Goal: Task Accomplishment & Management: Manage account settings

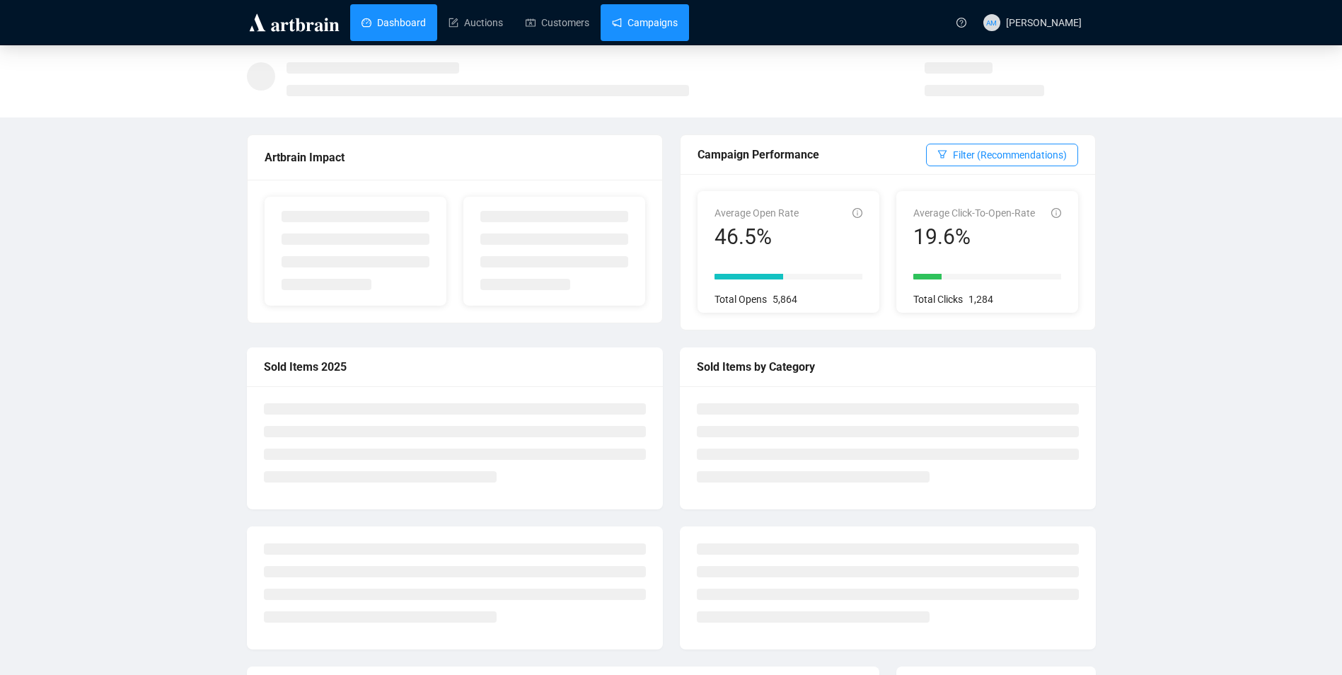
click at [669, 24] on link "Campaigns" at bounding box center [645, 22] width 66 height 37
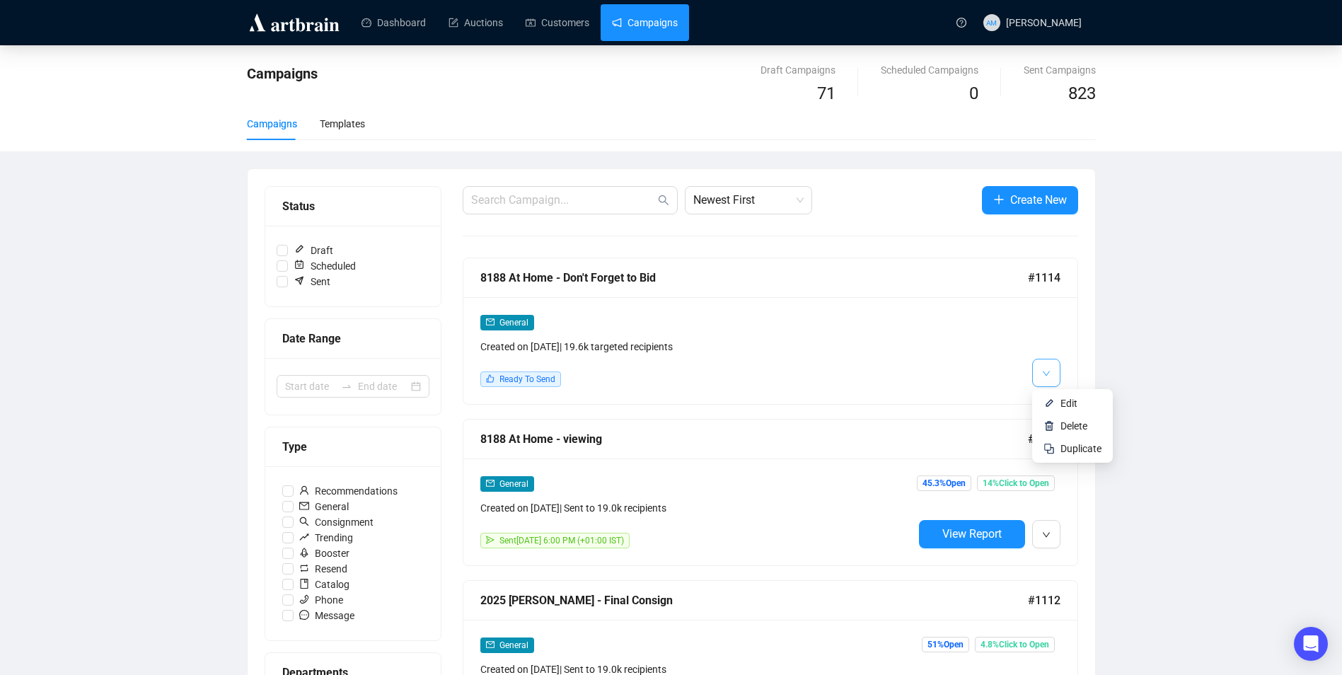
click at [1044, 369] on icon "down" at bounding box center [1046, 373] width 8 height 8
click at [1061, 403] on span "Edit" at bounding box center [1069, 403] width 17 height 11
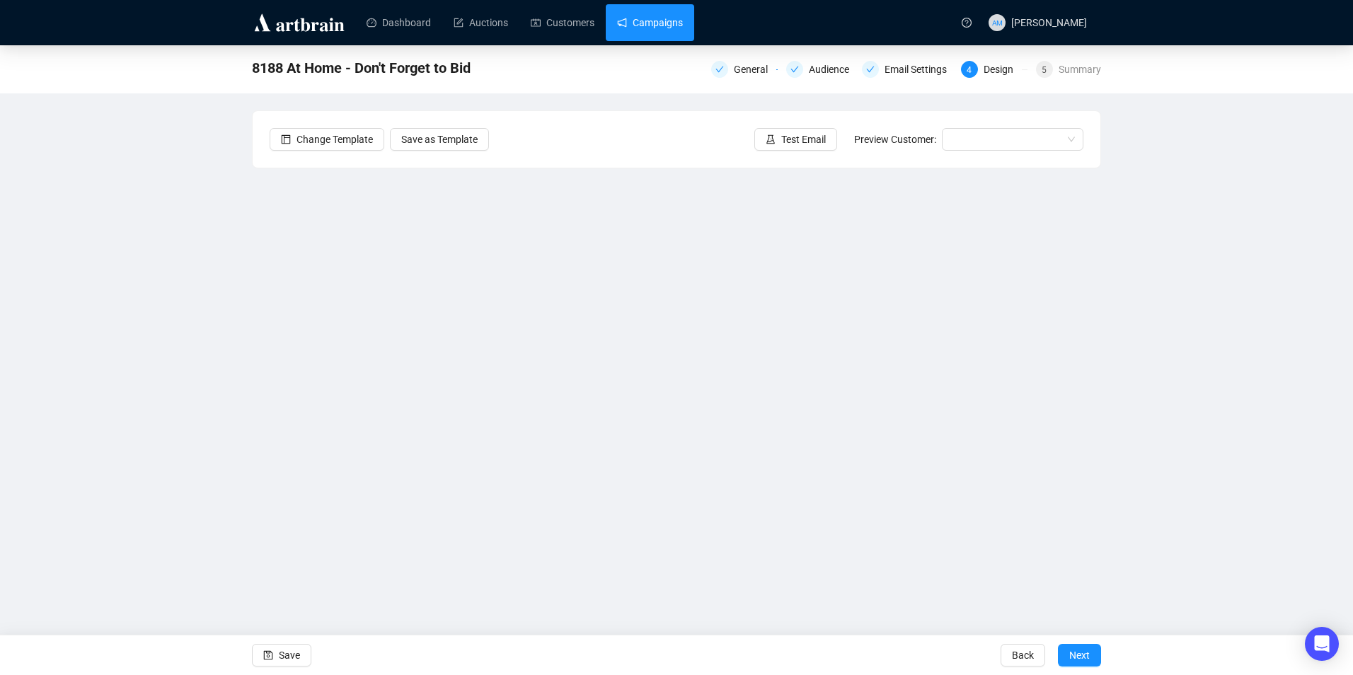
click at [654, 33] on link "Campaigns" at bounding box center [650, 22] width 66 height 37
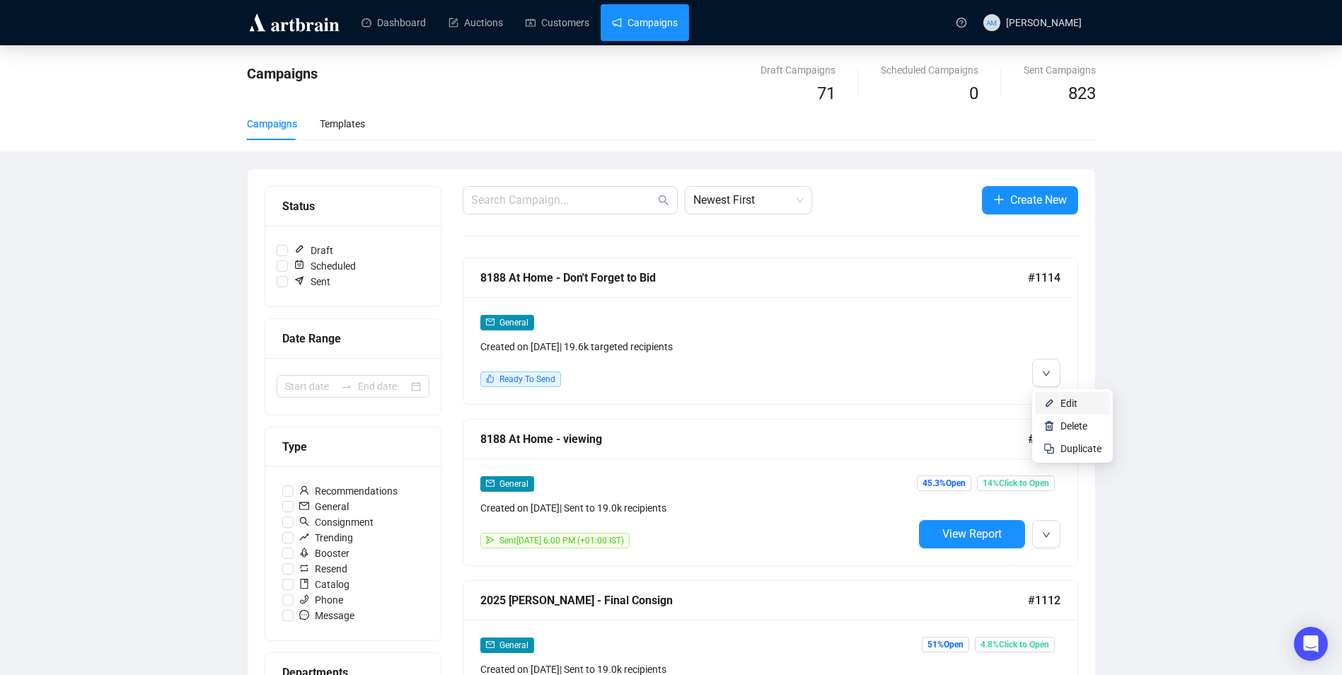
click at [1068, 398] on span "Edit" at bounding box center [1069, 403] width 17 height 11
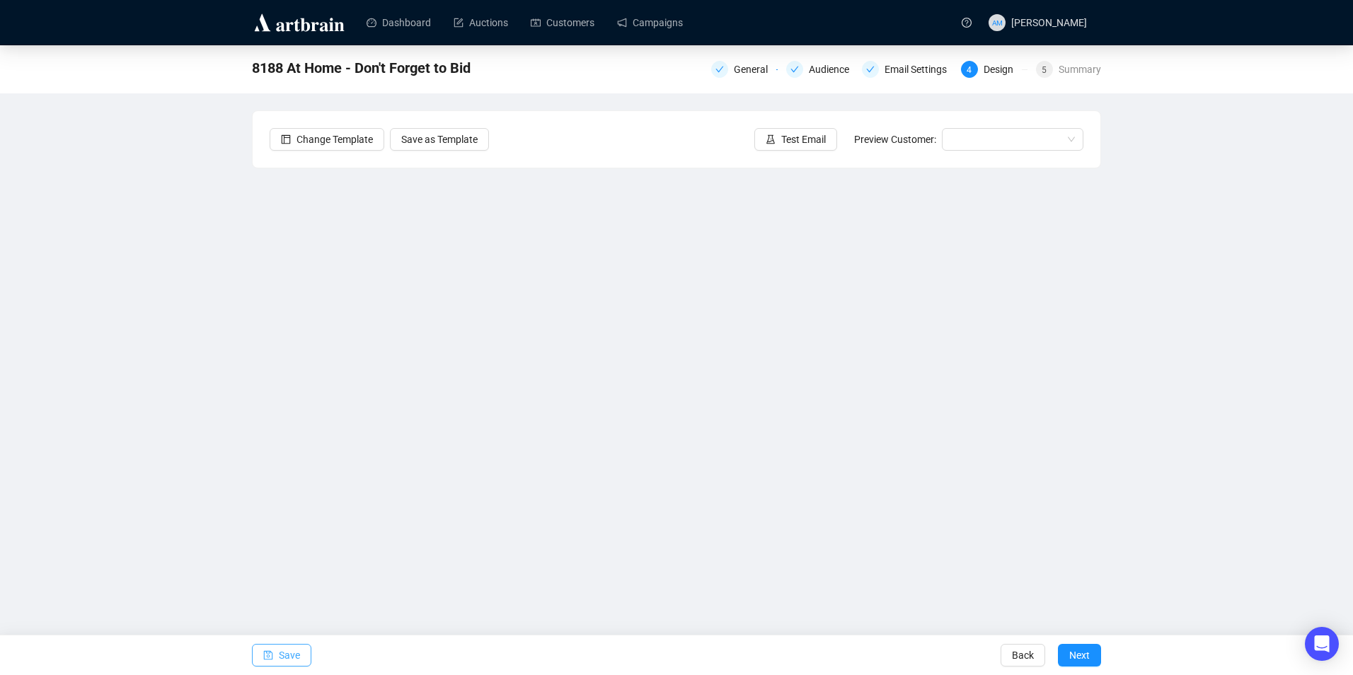
click at [279, 657] on span "Save" at bounding box center [289, 655] width 21 height 40
click at [296, 647] on span "Save" at bounding box center [289, 655] width 21 height 40
click at [287, 655] on span "Save" at bounding box center [289, 655] width 21 height 40
click at [792, 134] on span "Test Email" at bounding box center [803, 140] width 45 height 16
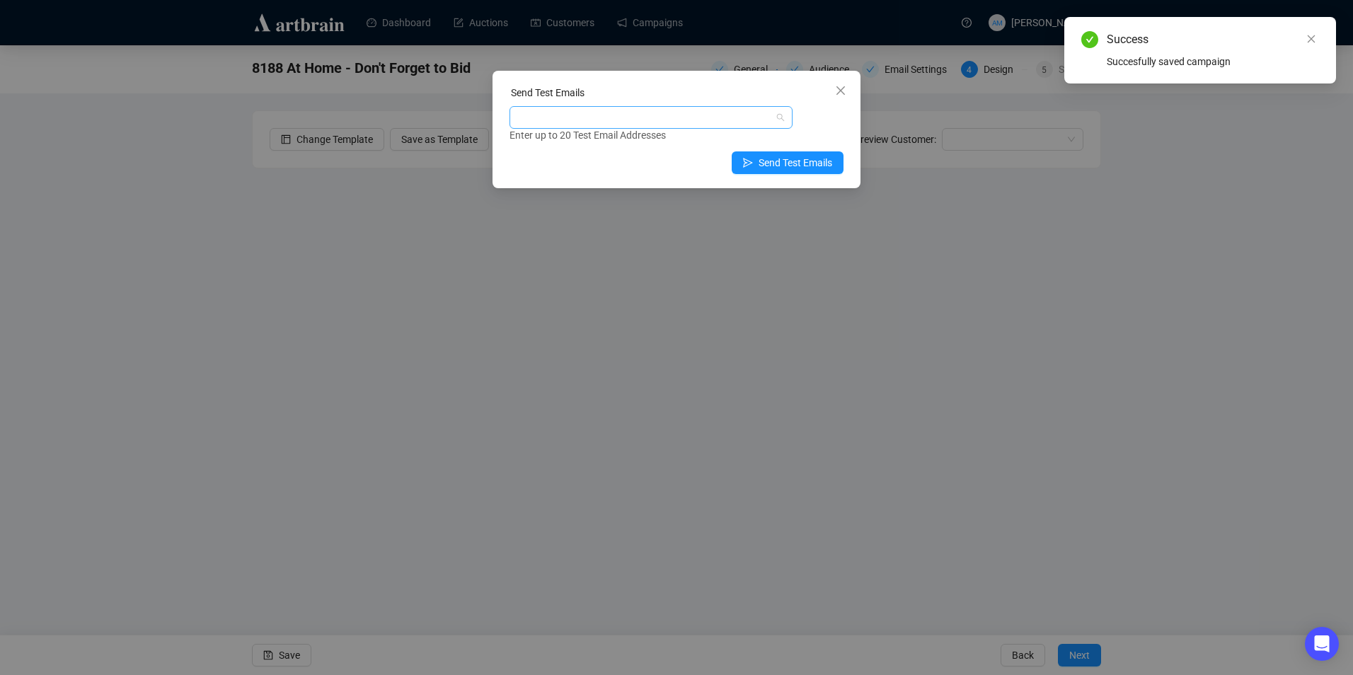
click at [652, 108] on div at bounding box center [643, 118] width 263 height 20
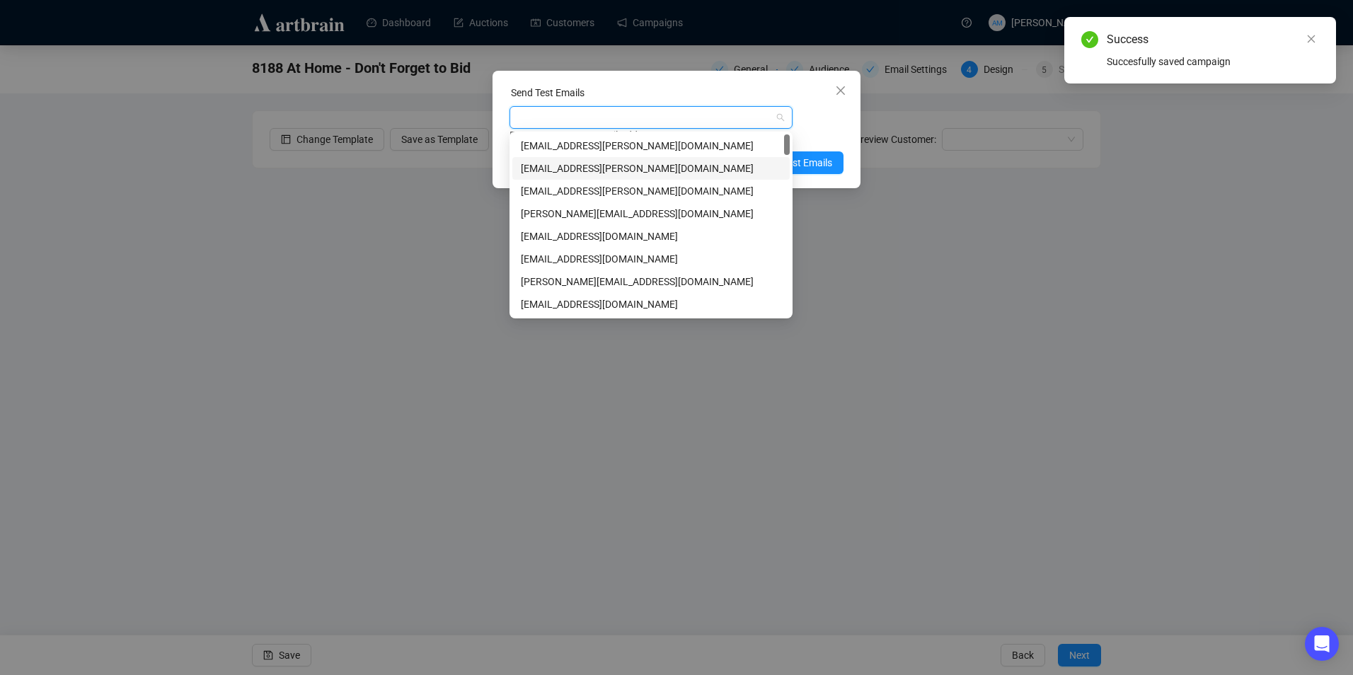
click at [591, 172] on div "[EMAIL_ADDRESS][PERSON_NAME][DOMAIN_NAME]" at bounding box center [651, 169] width 260 height 16
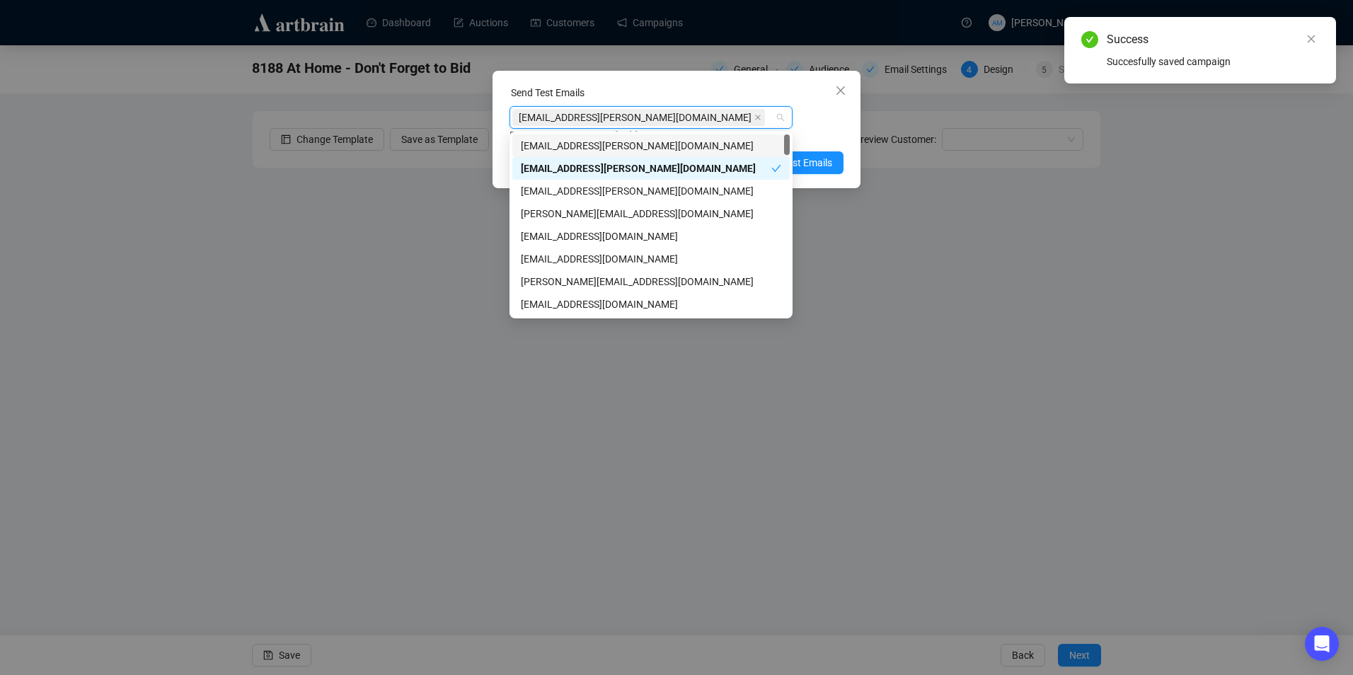
click at [828, 135] on div "Enter up to 20 Test Email Addresses" at bounding box center [676, 135] width 334 height 16
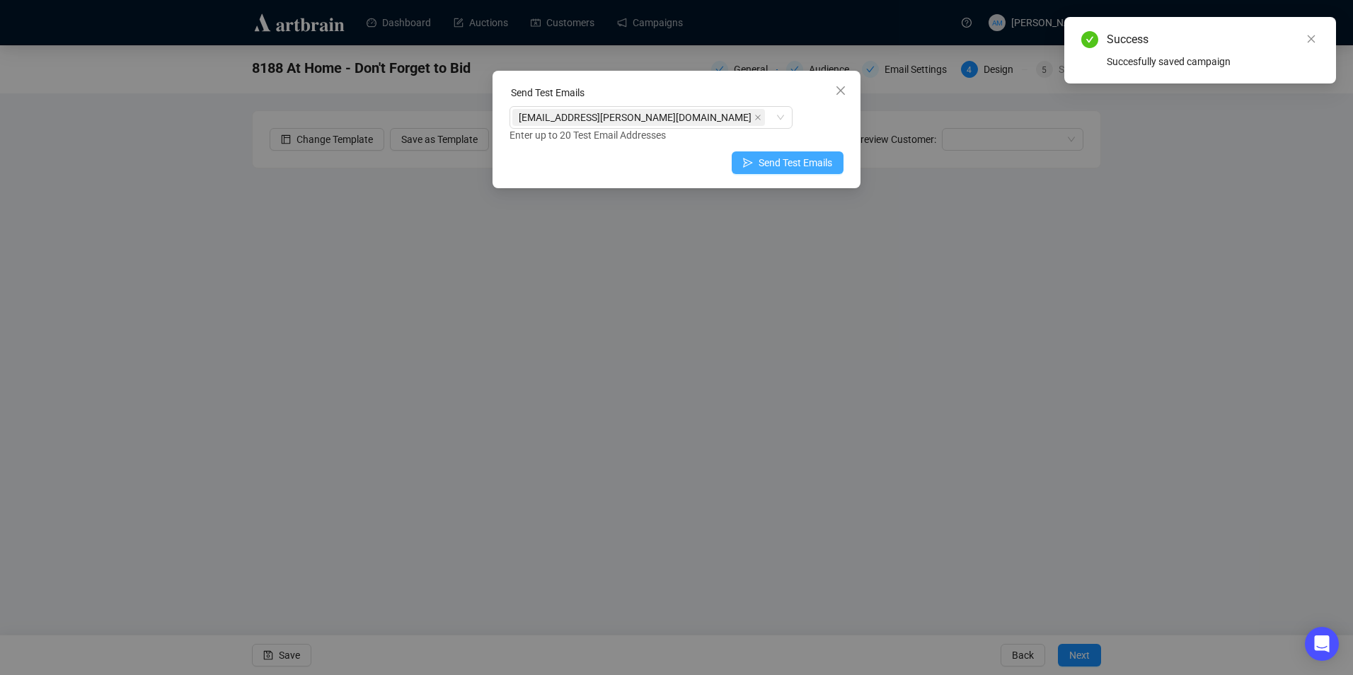
click at [821, 155] on span "Send Test Emails" at bounding box center [796, 163] width 74 height 16
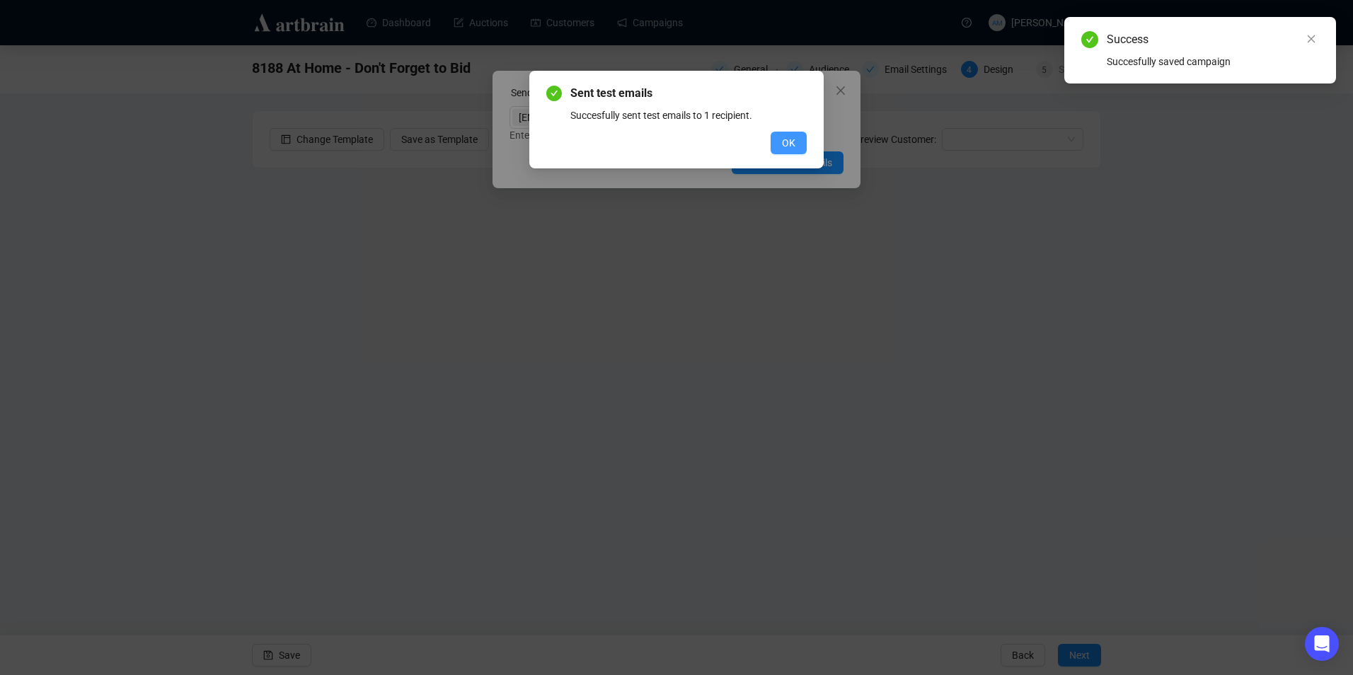
click at [793, 142] on span "OK" at bounding box center [788, 143] width 13 height 16
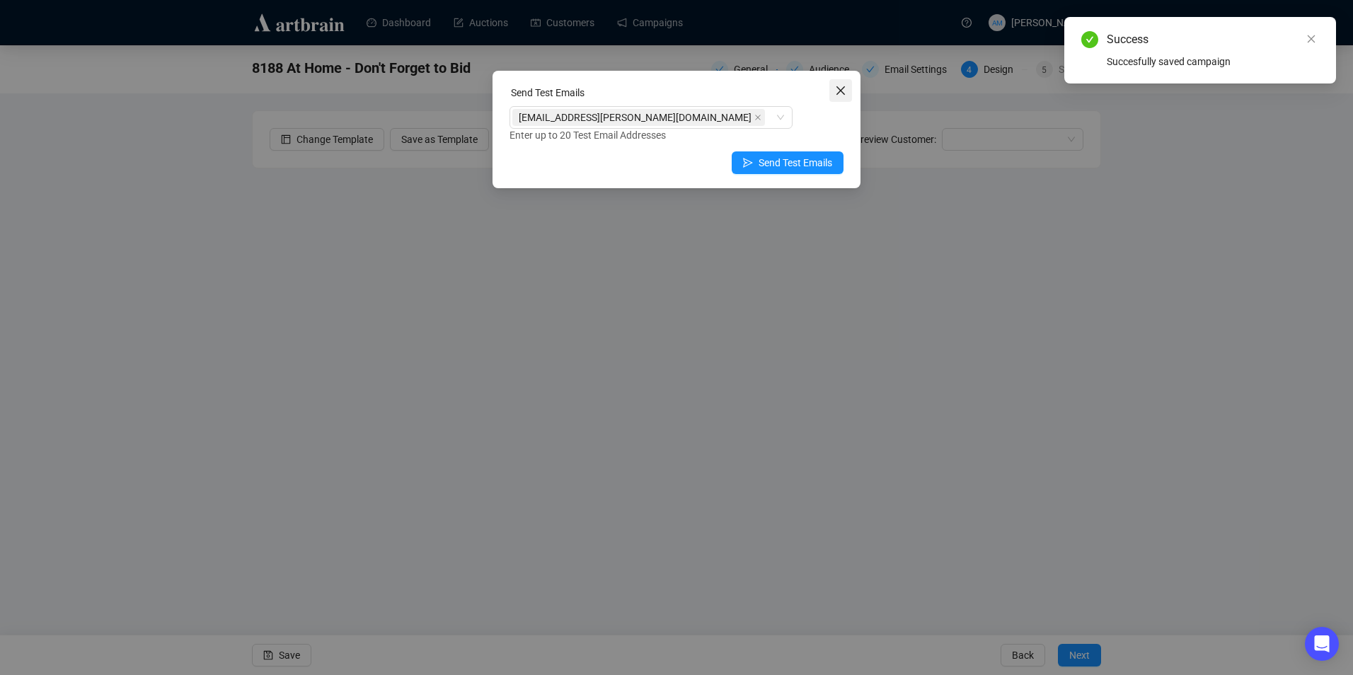
click at [839, 90] on icon "close" at bounding box center [840, 90] width 11 height 11
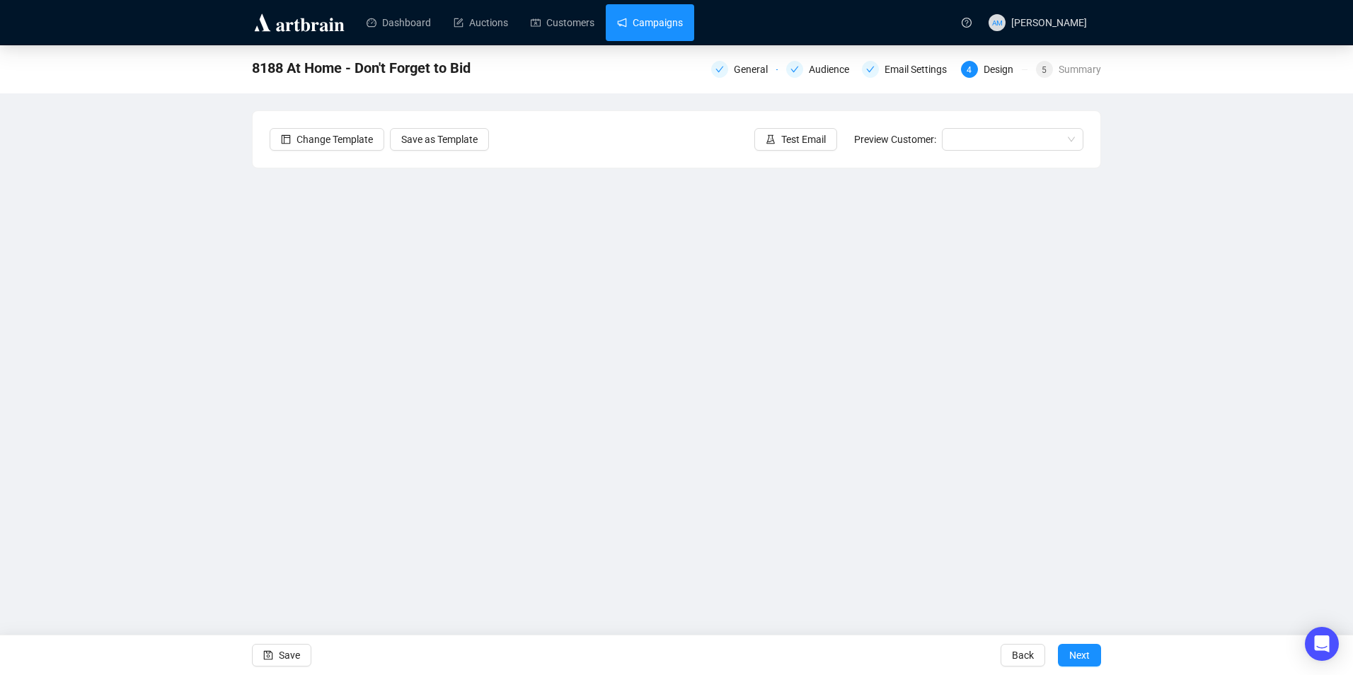
click at [662, 28] on link "Campaigns" at bounding box center [650, 22] width 66 height 37
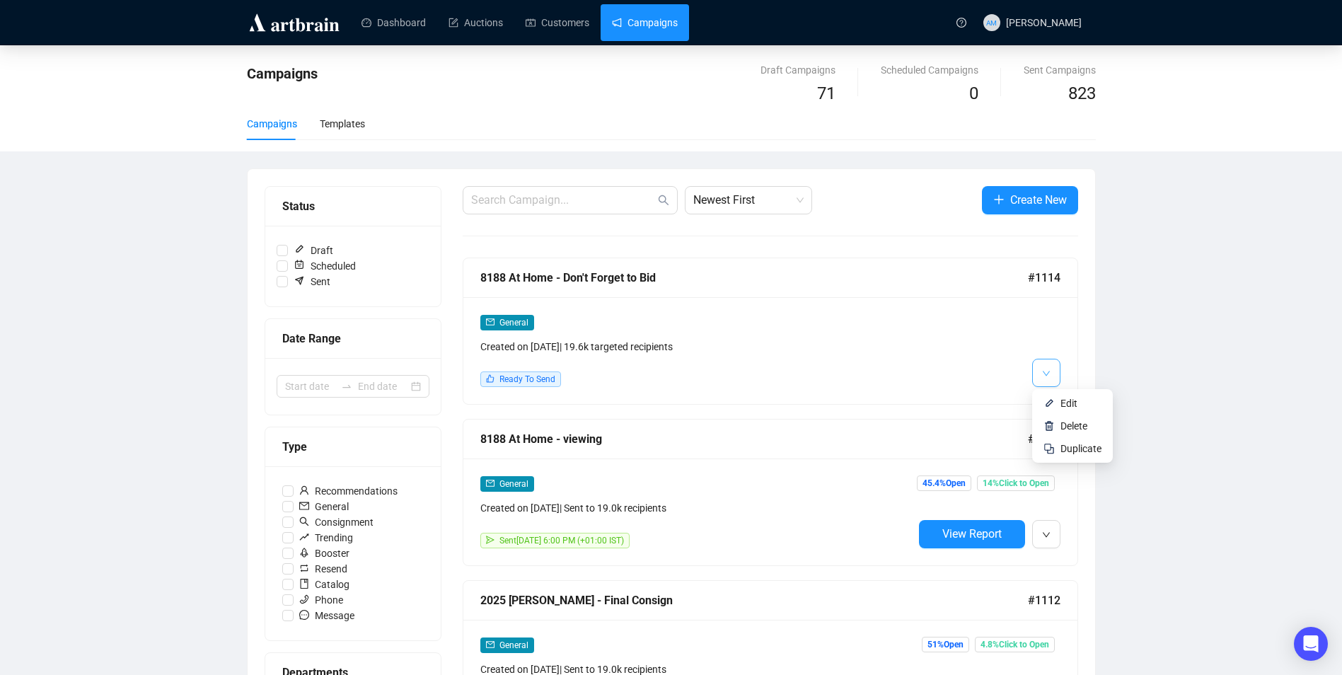
click at [1057, 374] on button "button" at bounding box center [1046, 373] width 28 height 28
click at [1073, 407] on span "Edit" at bounding box center [1069, 403] width 17 height 11
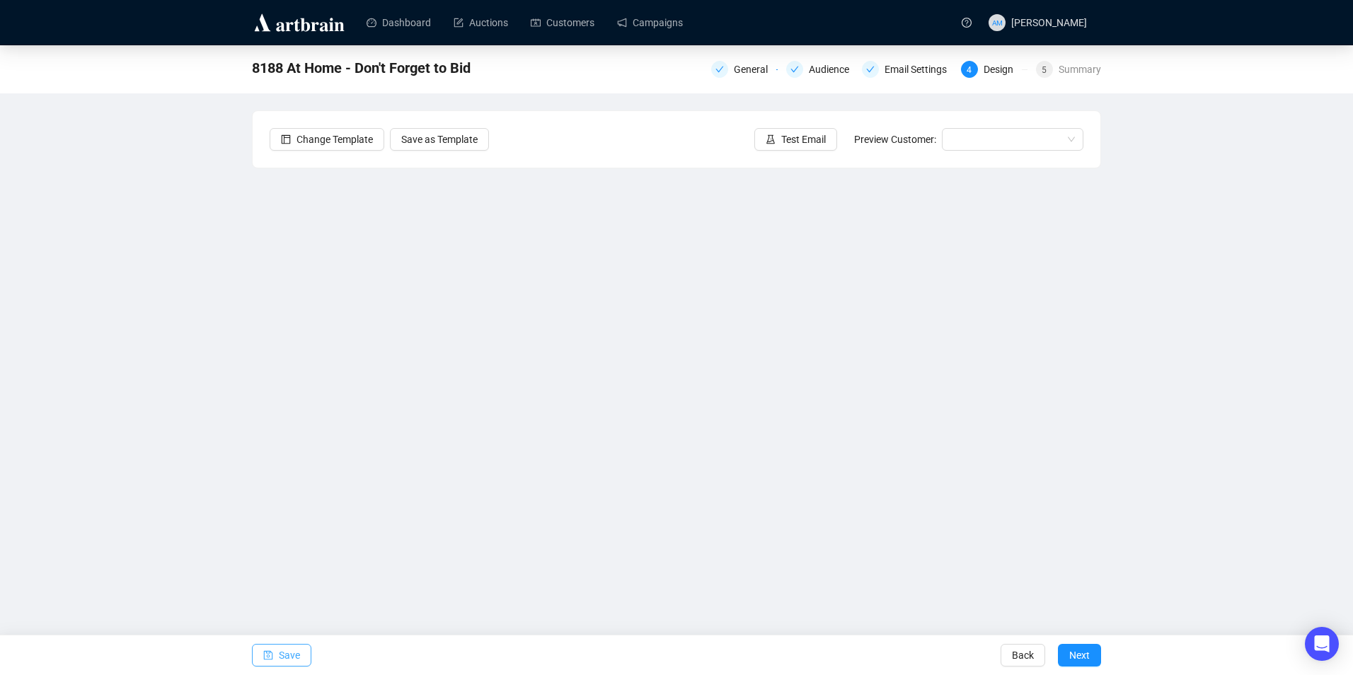
click at [260, 662] on button "Save" at bounding box center [281, 655] width 59 height 23
click at [292, 652] on span "Save" at bounding box center [289, 655] width 21 height 40
click at [296, 655] on span "Save" at bounding box center [289, 655] width 21 height 40
click at [283, 660] on span "Save" at bounding box center [289, 655] width 21 height 40
click at [301, 659] on button "Save" at bounding box center [281, 655] width 59 height 23
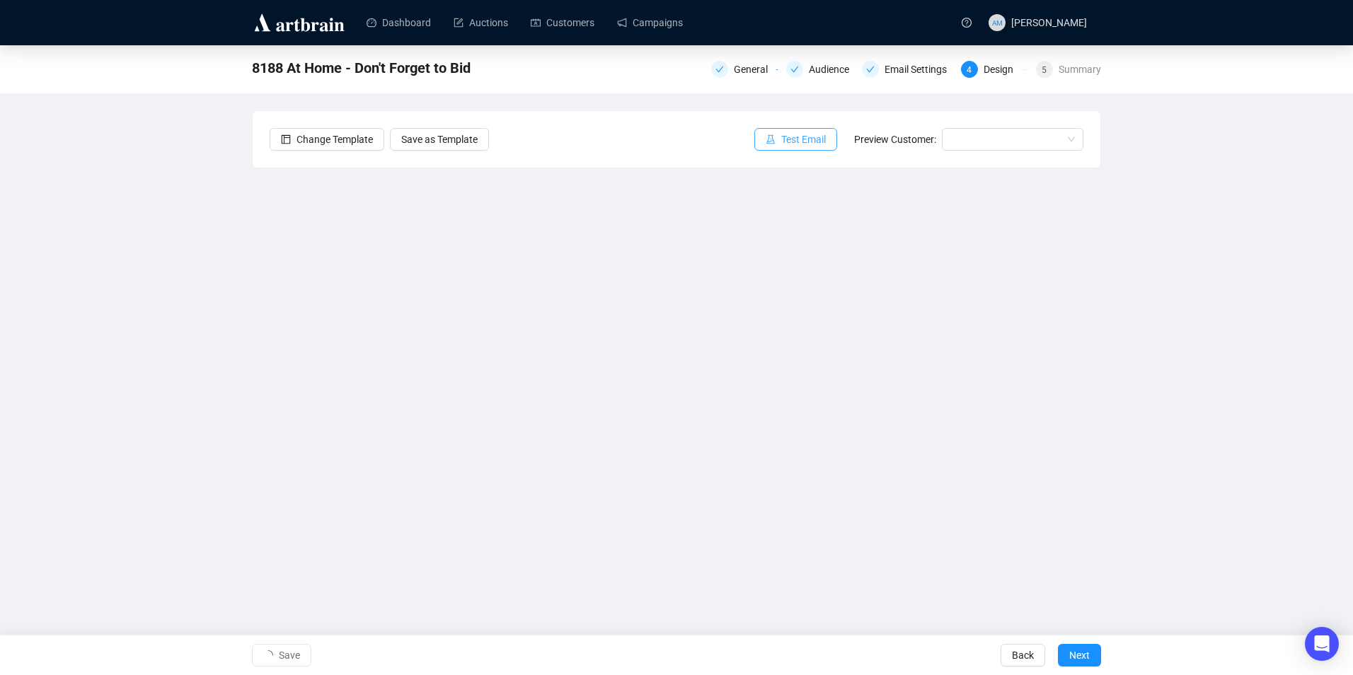
click at [788, 137] on span "Test Email" at bounding box center [803, 140] width 45 height 16
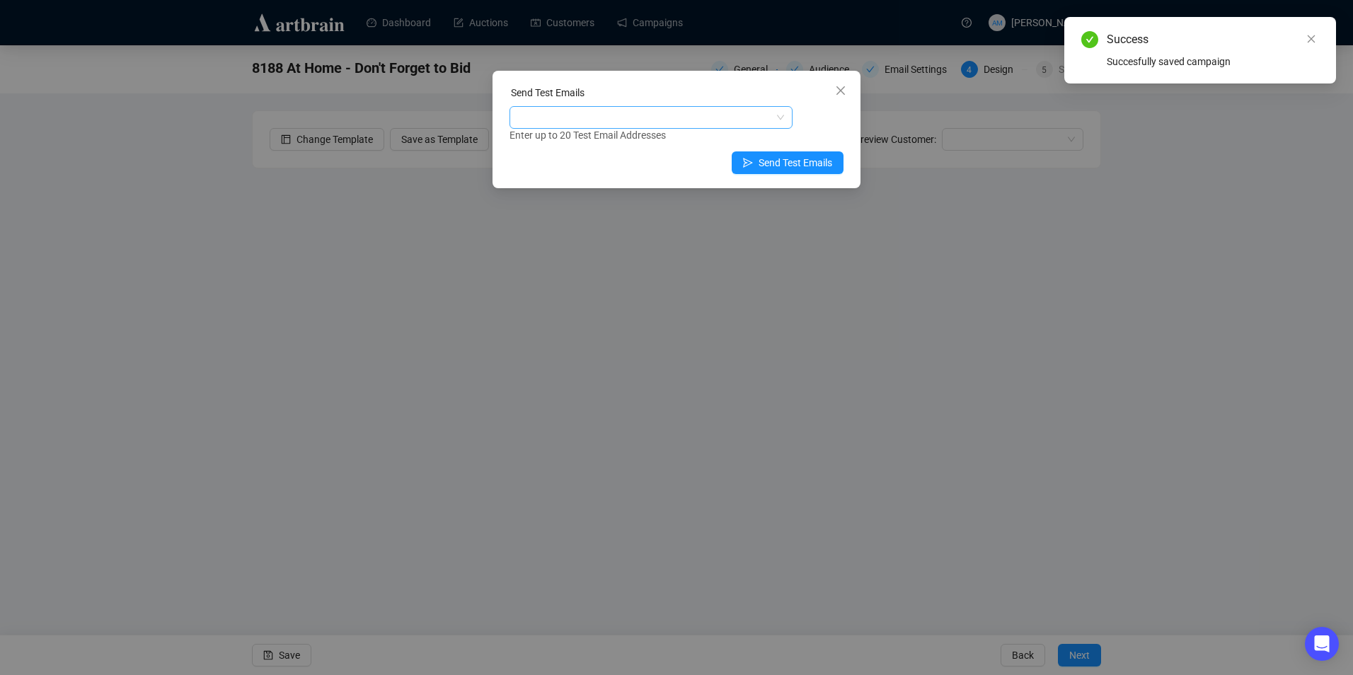
click at [693, 120] on div at bounding box center [643, 118] width 263 height 20
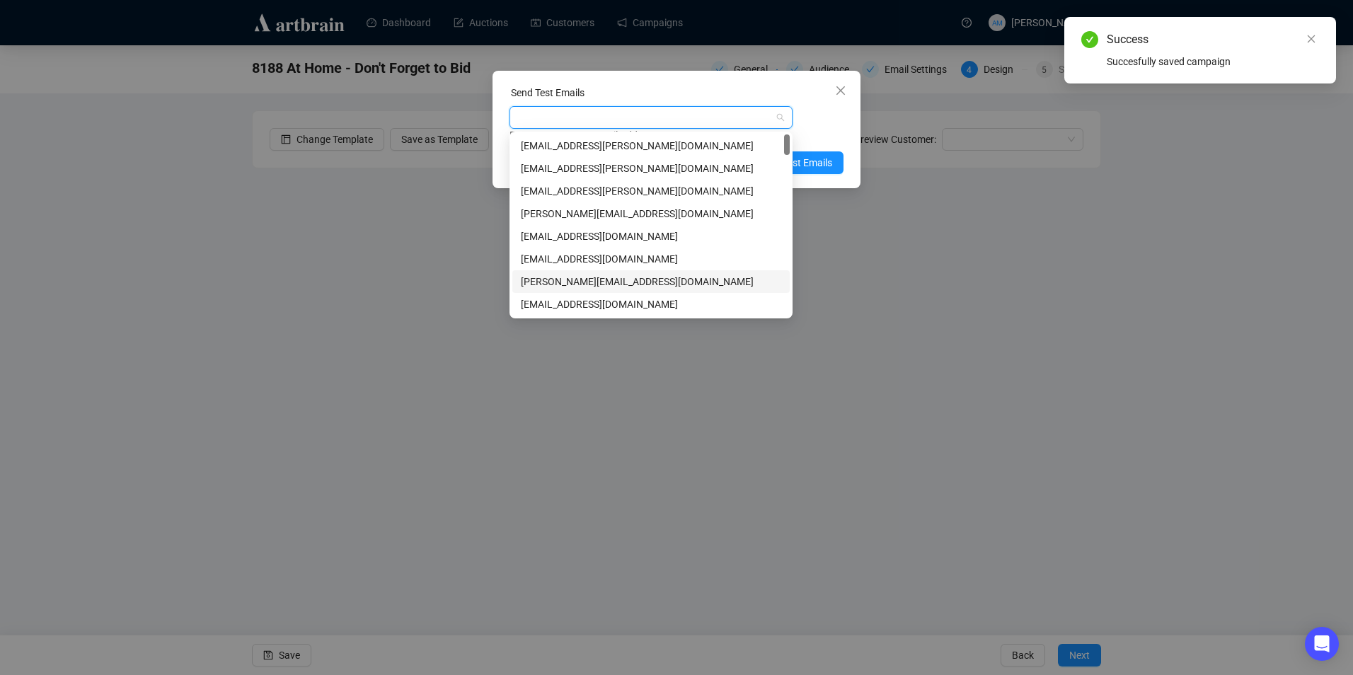
type input "c"
click at [606, 166] on div "[EMAIL_ADDRESS][PERSON_NAME][DOMAIN_NAME]" at bounding box center [651, 169] width 260 height 16
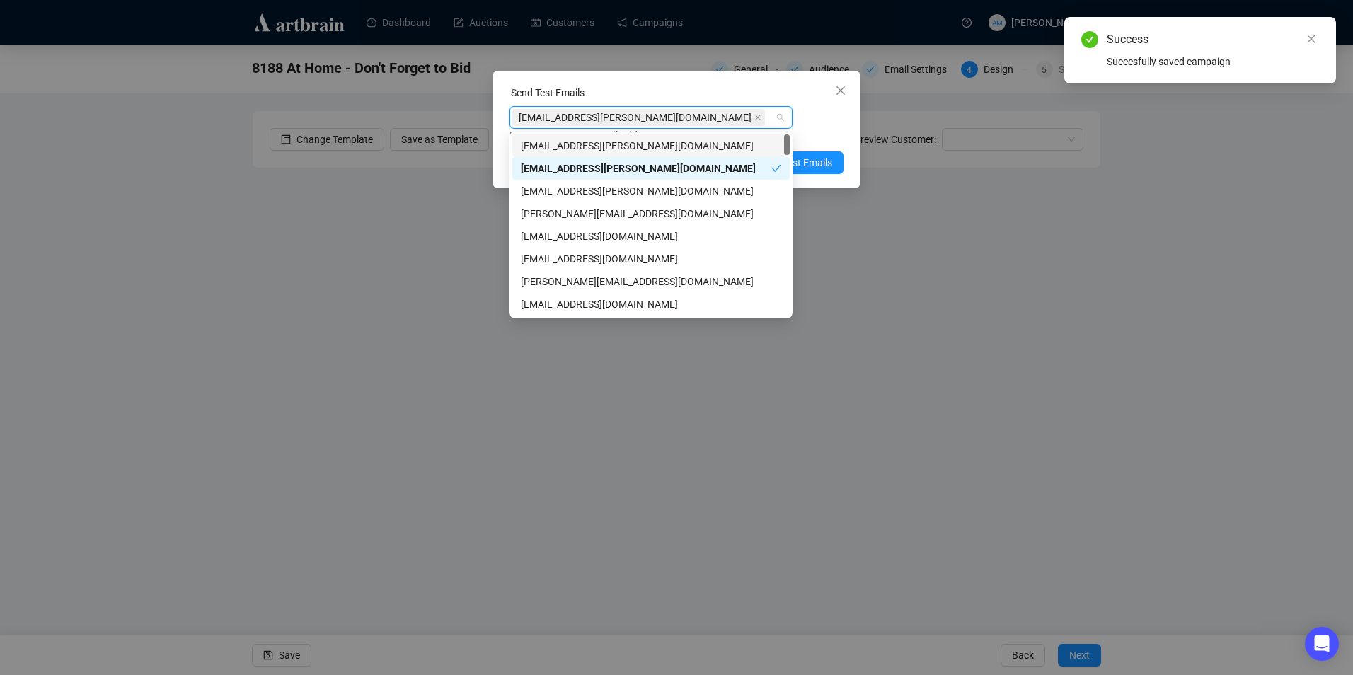
type input "c"
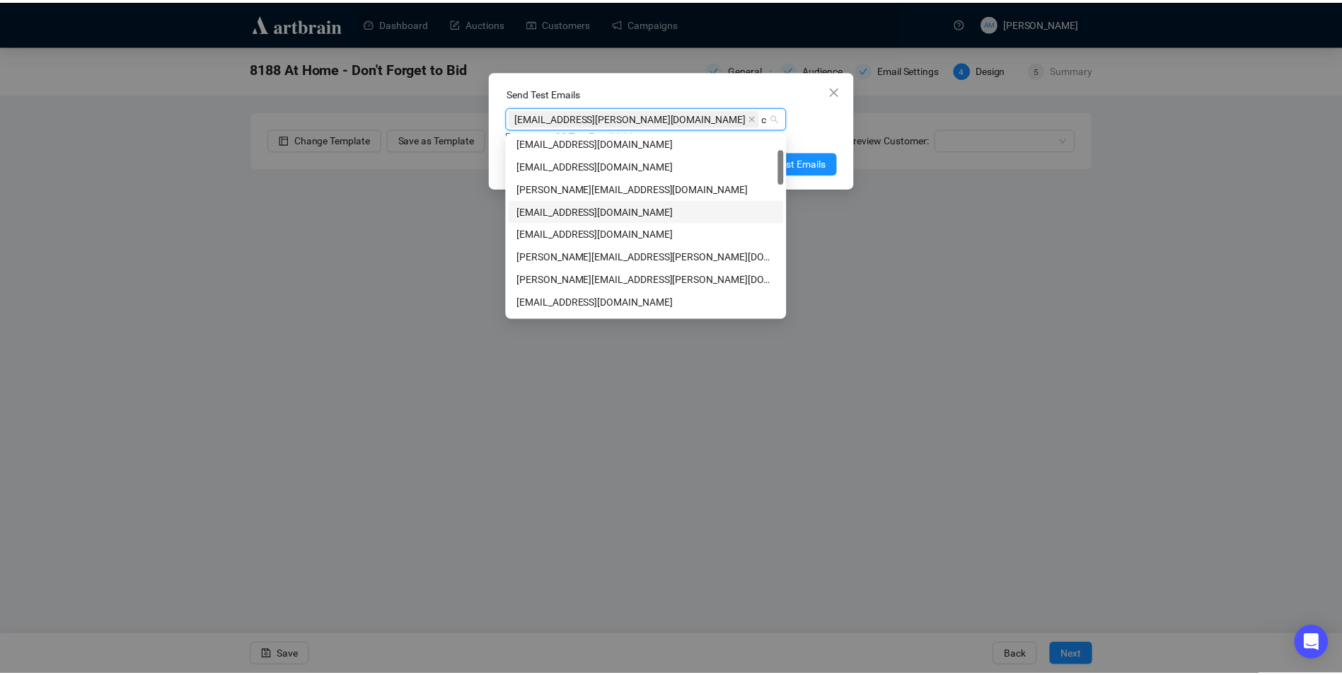
scroll to position [142, 0]
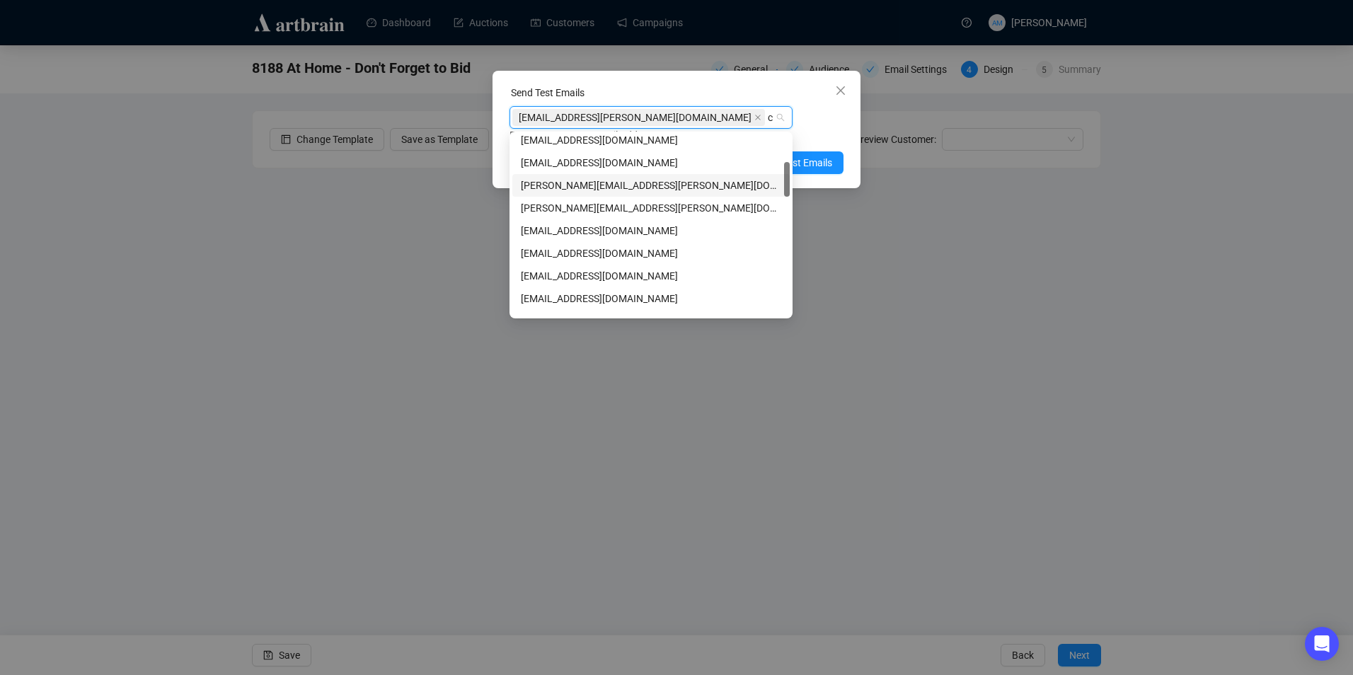
click at [623, 178] on div "[PERSON_NAME][EMAIL_ADDRESS][PERSON_NAME][DOMAIN_NAME]" at bounding box center [651, 186] width 260 height 16
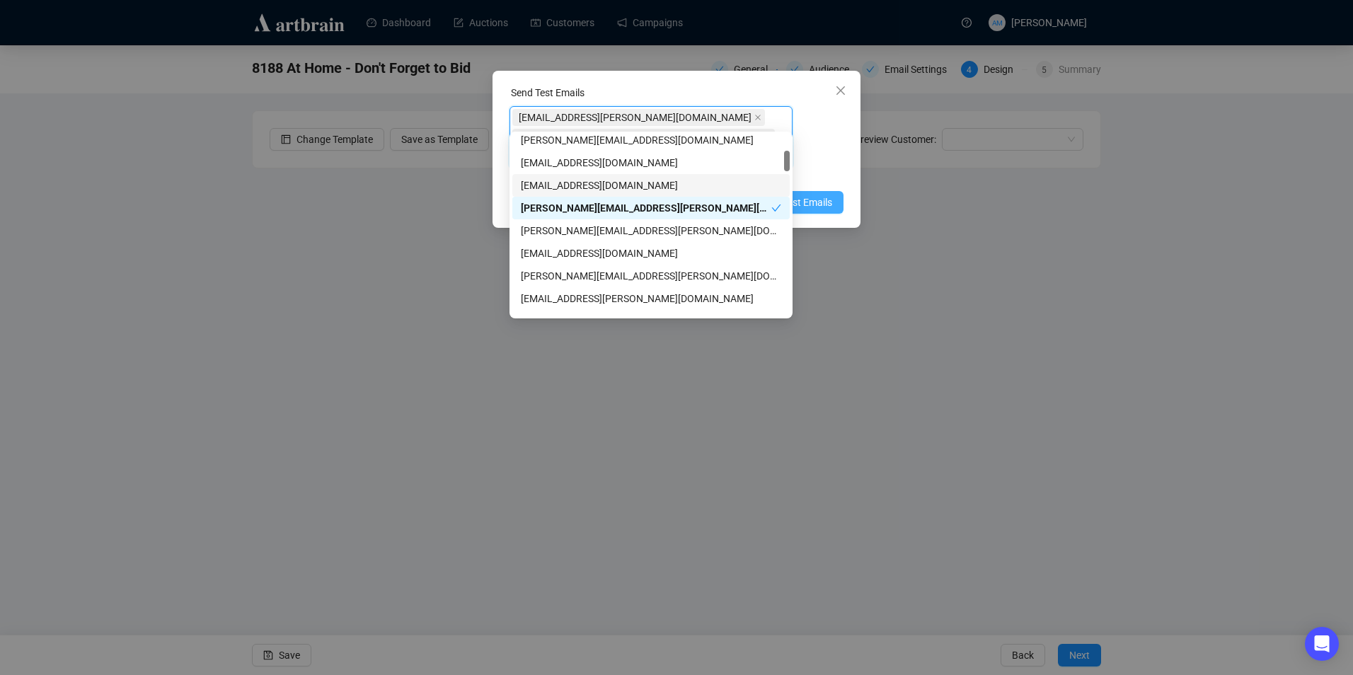
click at [832, 191] on button "Send Test Emails" at bounding box center [788, 202] width 112 height 23
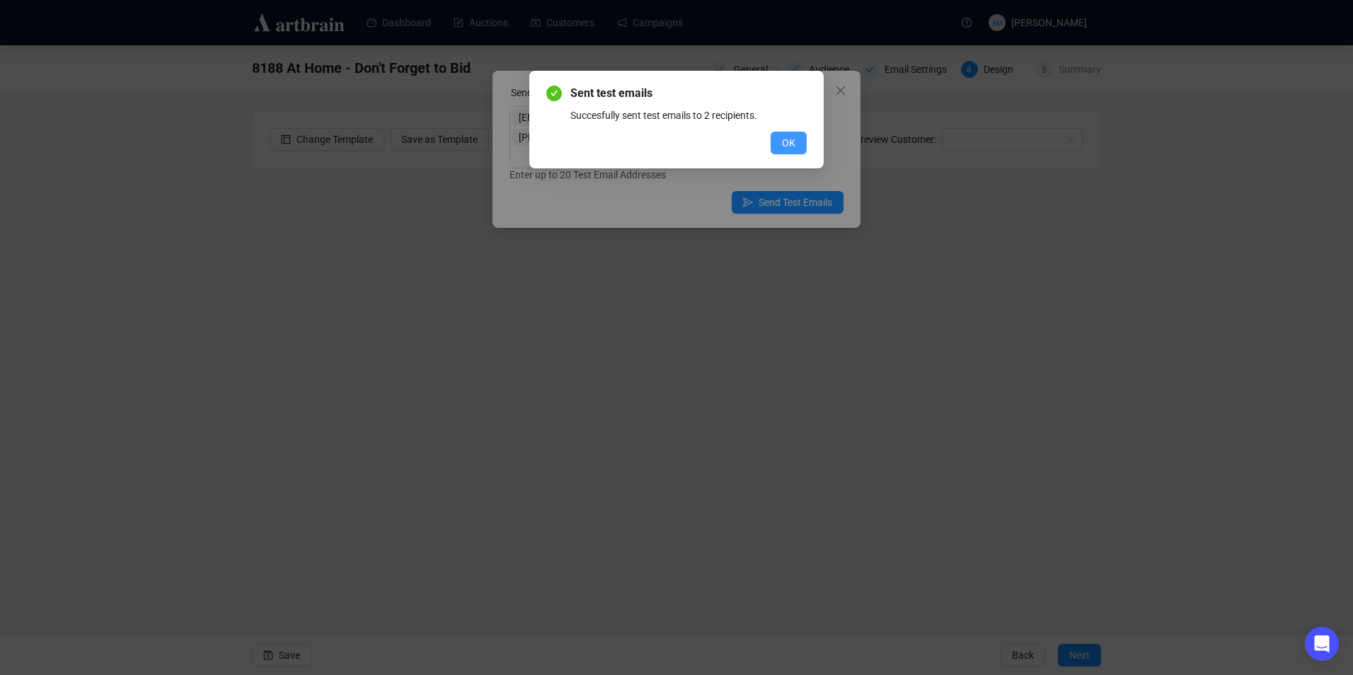
click at [792, 141] on span "OK" at bounding box center [788, 143] width 13 height 16
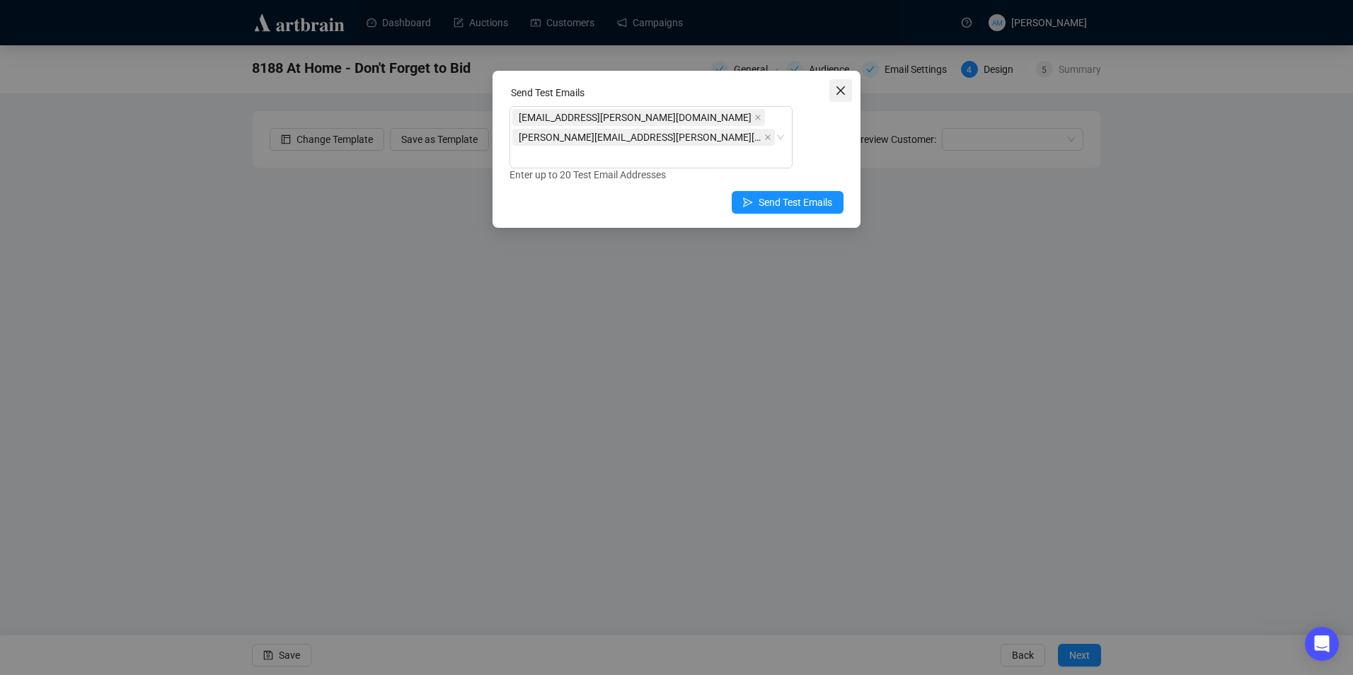
click at [842, 91] on icon "close" at bounding box center [840, 90] width 11 height 11
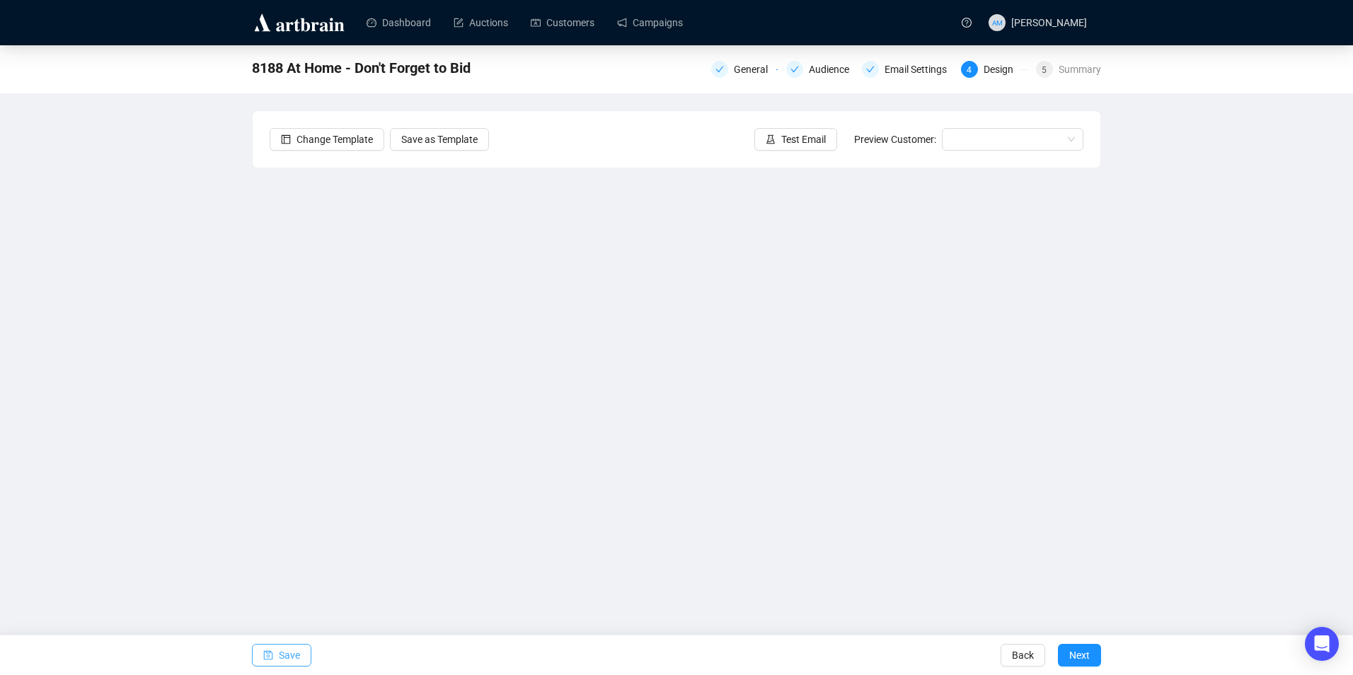
click at [304, 654] on button "Save" at bounding box center [281, 655] width 59 height 23
click at [294, 649] on span "Save" at bounding box center [289, 655] width 21 height 40
drag, startPoint x: 661, startPoint y: 21, endPoint x: 651, endPoint y: 14, distance: 11.8
click at [661, 21] on link "Campaigns" at bounding box center [650, 22] width 66 height 37
